Goal: Check status: Check status

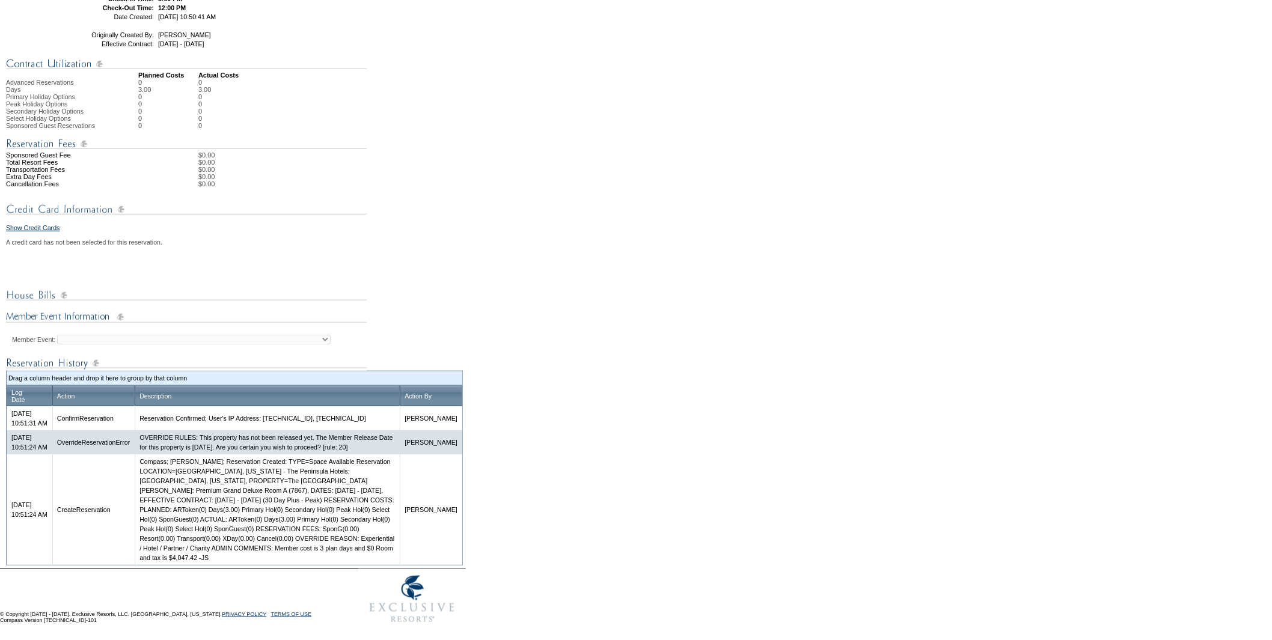
scroll to position [346, 0]
drag, startPoint x: 253, startPoint y: 560, endPoint x: 283, endPoint y: 560, distance: 30.1
click at [283, 560] on td "Compass; Justin Szymik; Reservation Created: TYPE=Space Available Reservation L…" at bounding box center [267, 510] width 265 height 111
copy td "$4,047.42"
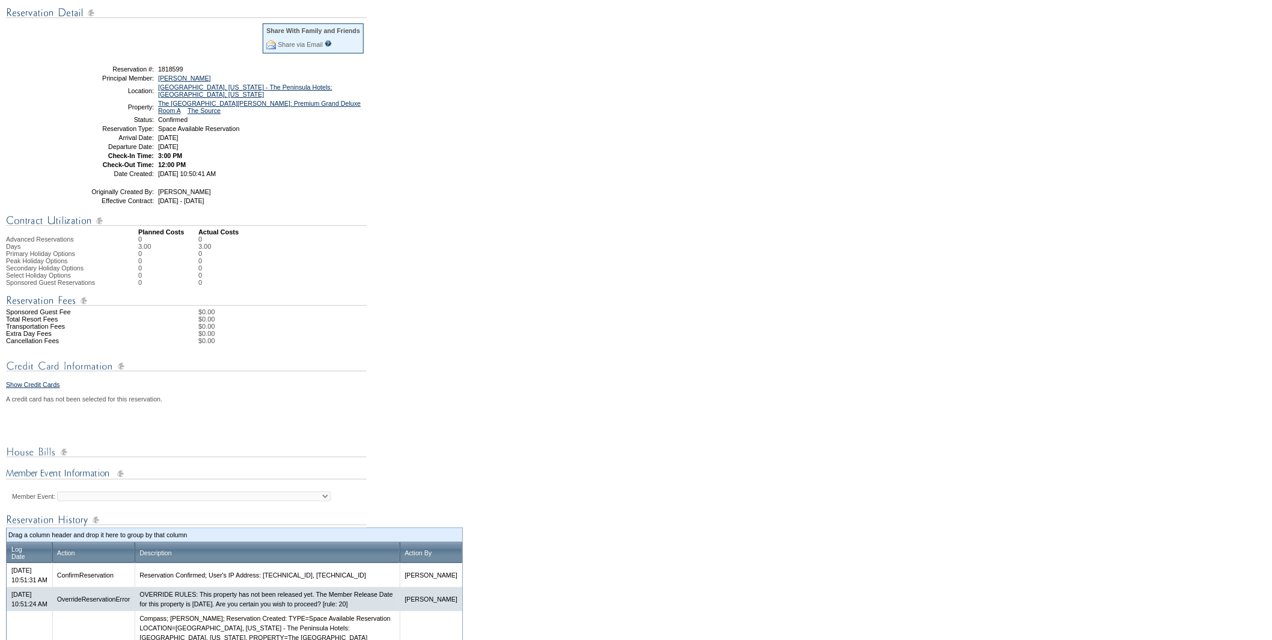
scroll to position [0, 0]
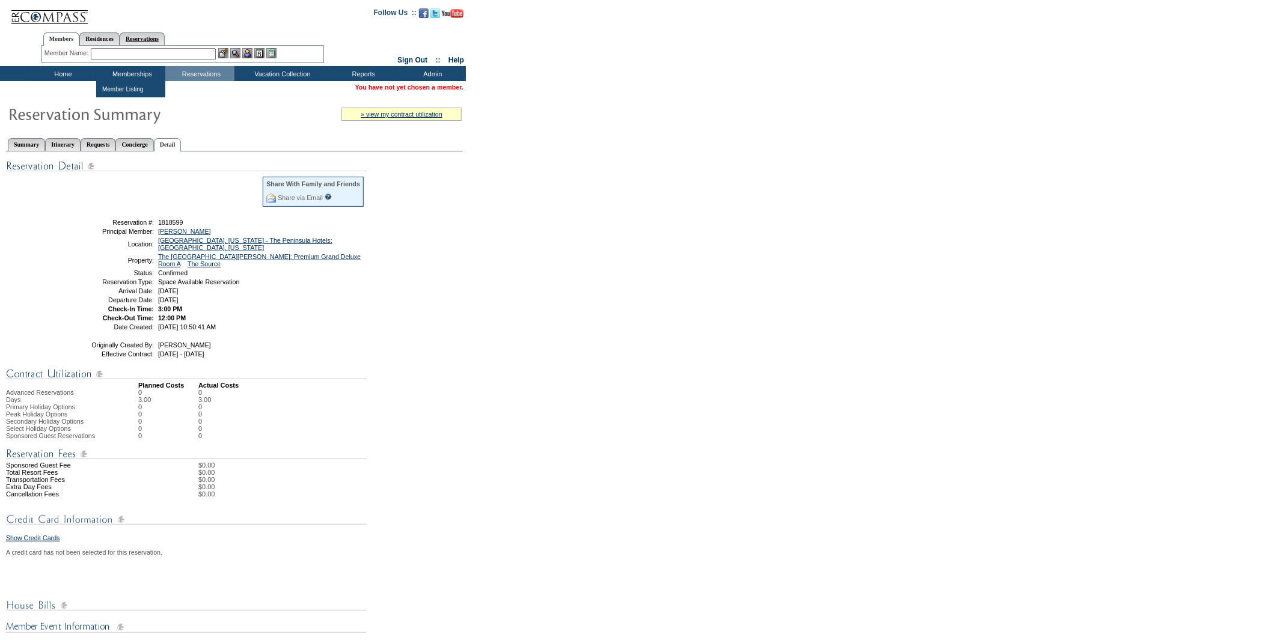
click at [145, 35] on link "Reservations" at bounding box center [142, 38] width 45 height 13
click at [124, 46] on div "Member Name: Destination or Residence: ReservationId:" at bounding box center [182, 54] width 283 height 17
click at [122, 58] on input "text" at bounding box center [114, 54] width 53 height 12
paste input "1818405"
type input "1818405"
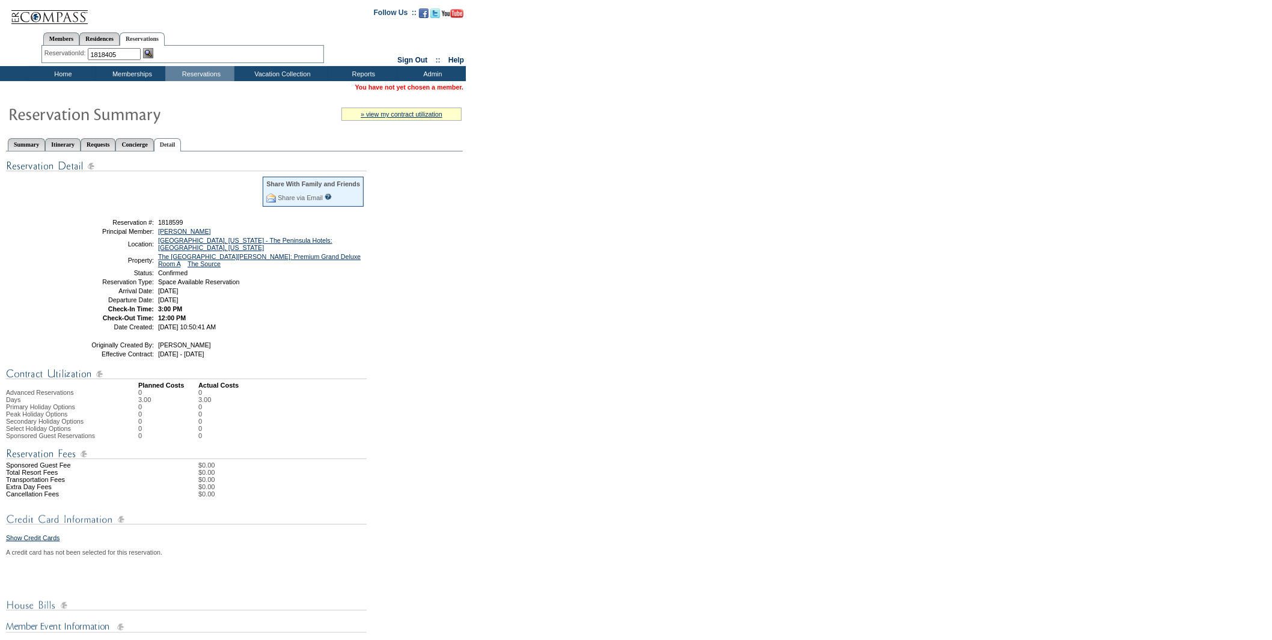
click at [151, 58] on div "ReservationId: 1818405" at bounding box center [182, 54] width 277 height 12
click at [152, 50] on img at bounding box center [148, 53] width 10 height 10
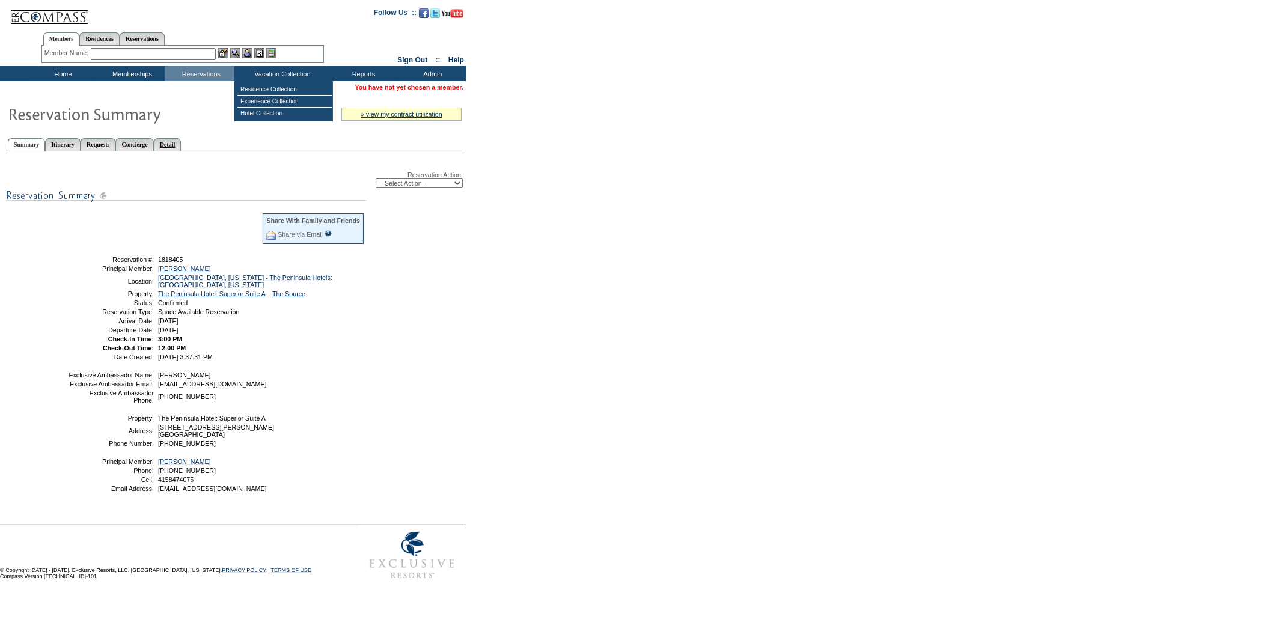
click at [182, 144] on link "Detail" at bounding box center [168, 144] width 28 height 13
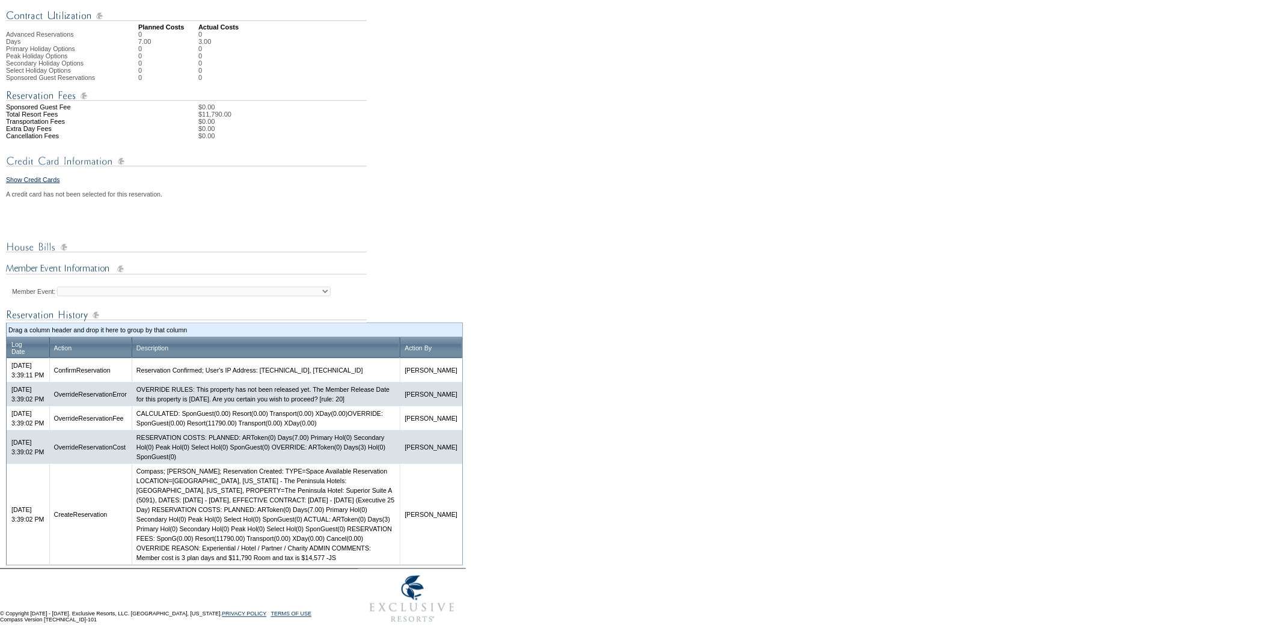
scroll to position [396, 0]
drag, startPoint x: 381, startPoint y: 560, endPoint x: 406, endPoint y: 561, distance: 24.7
click at [400, 561] on td "Compass; [PERSON_NAME]; Reservation Created: TYPE=Space Available Reservation L…" at bounding box center [266, 514] width 268 height 101
copy td "$14,577"
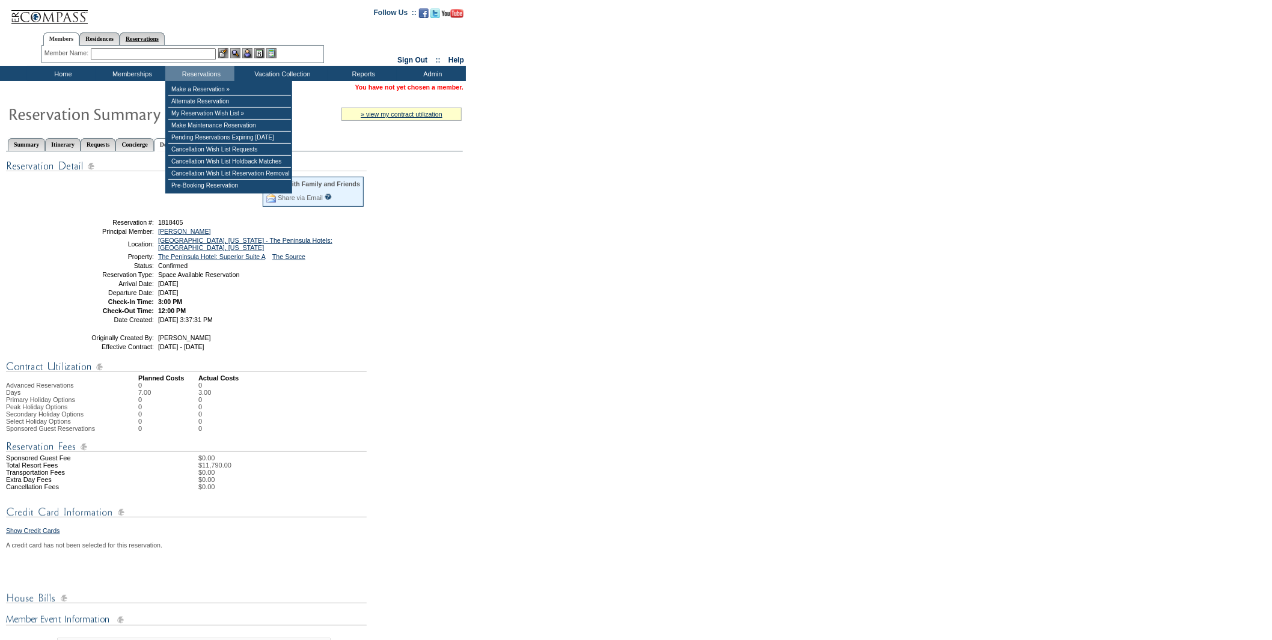
click at [153, 33] on link "Reservations" at bounding box center [142, 38] width 45 height 13
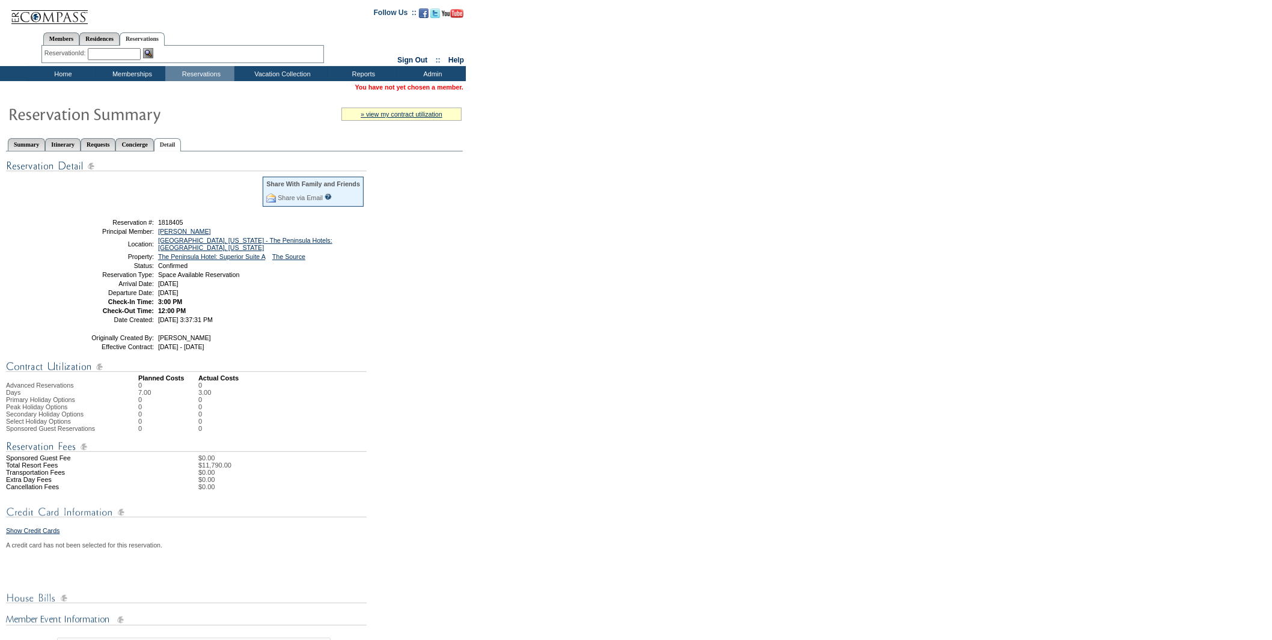
click at [112, 51] on input "text" at bounding box center [114, 54] width 53 height 12
paste input "1818402"
type input "1818402"
click at [147, 53] on img at bounding box center [148, 53] width 10 height 10
